Goal: Task Accomplishment & Management: Complete application form

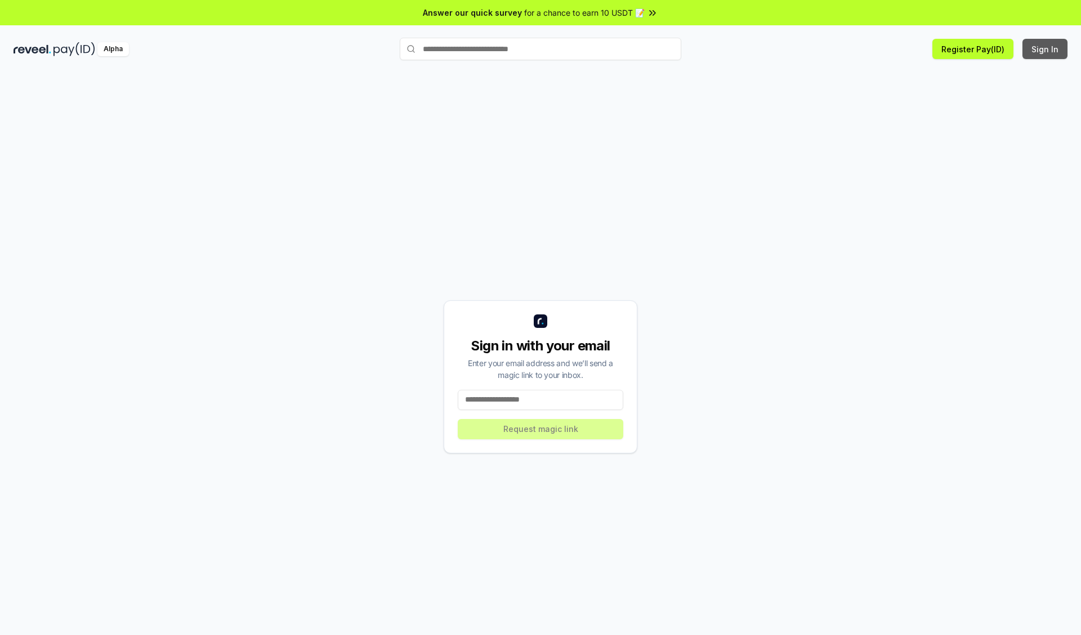
click at [1045, 49] on button "Sign In" at bounding box center [1044, 49] width 45 height 20
type input "**********"
click at [540, 429] on button "Request magic link" at bounding box center [540, 429] width 165 height 20
